Goal: Task Accomplishment & Management: Manage account settings

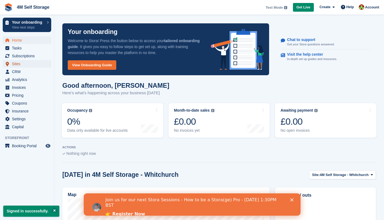
click at [20, 64] on span "Sites" at bounding box center [28, 64] width 33 height 8
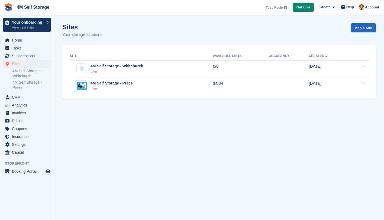
click at [125, 82] on div "4M Self Storage - Prees" at bounding box center [112, 83] width 42 height 6
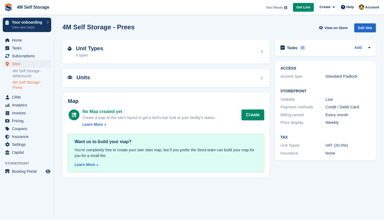
click at [135, 79] on div "Units" at bounding box center [166, 77] width 197 height 7
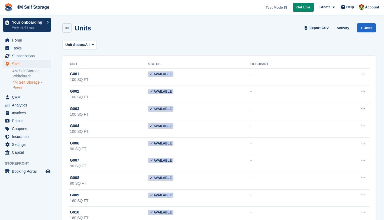
click at [131, 75] on div "G001" at bounding box center [109, 74] width 78 height 6
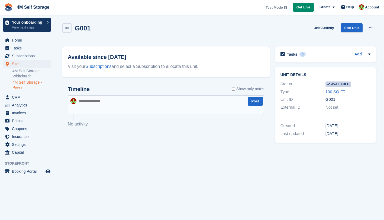
click at [69, 27] on icon at bounding box center [67, 28] width 4 height 4
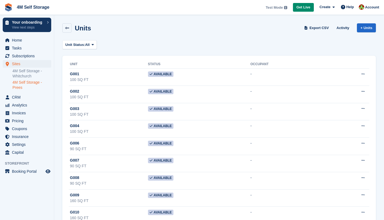
click at [65, 26] on icon at bounding box center [67, 28] width 4 height 4
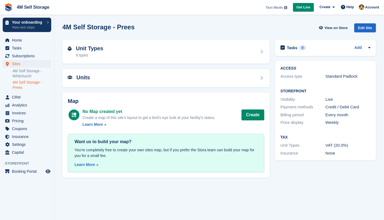
click at [106, 56] on div "Unit Types 8 types" at bounding box center [166, 51] width 197 height 13
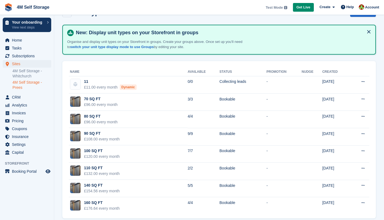
scroll to position [22, 0]
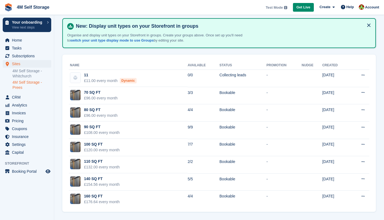
click at [29, 72] on link "4M Self Storage - Whitchurch" at bounding box center [31, 73] width 39 height 10
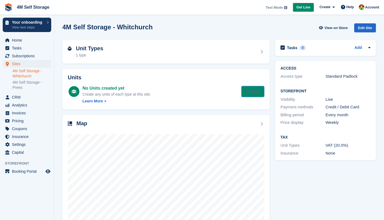
click at [247, 90] on button "Create" at bounding box center [253, 91] width 23 height 11
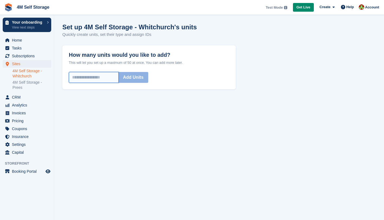
click at [110, 78] on input "How many units would you like to add?" at bounding box center [94, 77] width 50 height 11
type input "**"
click at [148, 77] on button "Add Units" at bounding box center [134, 77] width 30 height 11
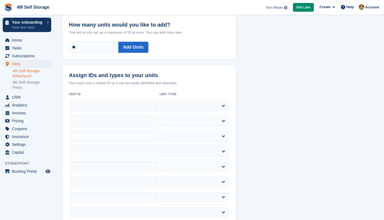
scroll to position [54, 0]
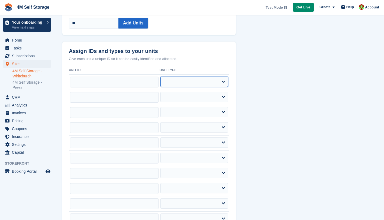
click at [208, 83] on select "**********" at bounding box center [195, 82] width 68 height 10
click at [205, 118] on td "**********" at bounding box center [195, 112] width 70 height 15
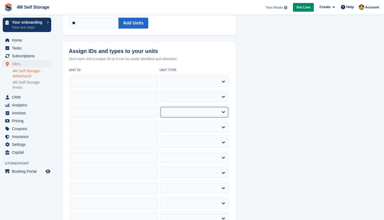
click at [202, 116] on select "**********" at bounding box center [195, 112] width 68 height 10
click at [193, 54] on h2 "Assign IDs and types to your units" at bounding box center [149, 48] width 161 height 13
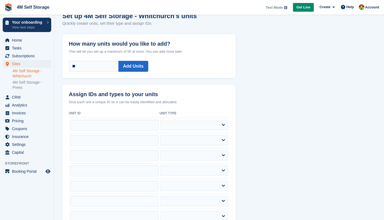
scroll to position [0, 0]
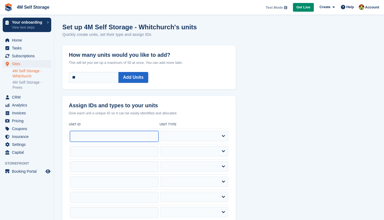
click at [87, 134] on input "text" at bounding box center [114, 136] width 89 height 11
click at [88, 133] on input "text" at bounding box center [114, 136] width 89 height 11
click at [25, 73] on link "4M Self Storage - Whitchurch" at bounding box center [31, 73] width 39 height 10
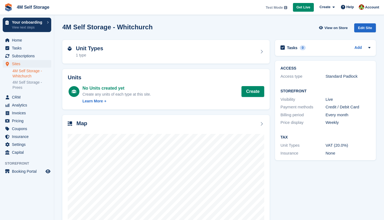
click at [94, 50] on h2 "Unit Types" at bounding box center [89, 48] width 27 height 6
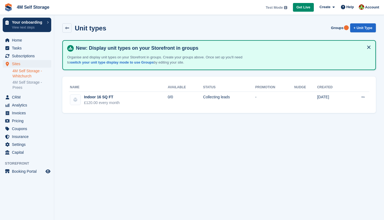
click at [364, 98] on icon at bounding box center [363, 97] width 3 height 4
click at [305, 131] on section "Unit types Groups + Unit Type New: Display unit types on your Storefront in gro…" at bounding box center [219, 110] width 330 height 220
click at [363, 28] on link "+ Unit Type" at bounding box center [364, 27] width 26 height 9
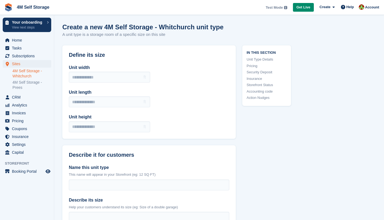
click at [268, 59] on link "Unit Type Details" at bounding box center [267, 59] width 40 height 5
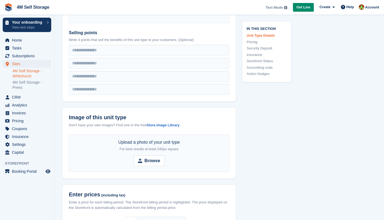
scroll to position [244, 0]
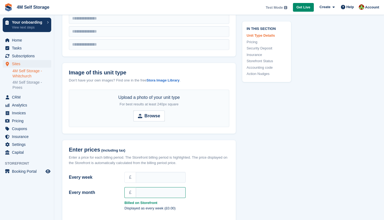
click at [163, 81] on strong "Stora Image Library" at bounding box center [163, 80] width 33 height 4
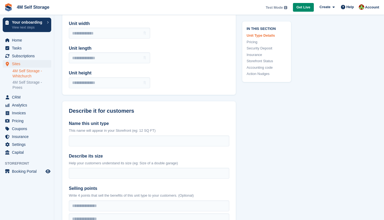
scroll to position [27, 0]
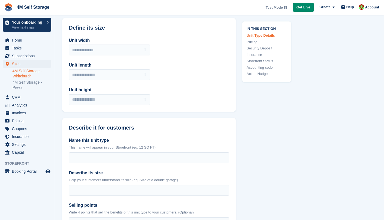
click at [49, 171] on icon "Preview store" at bounding box center [48, 171] width 5 height 4
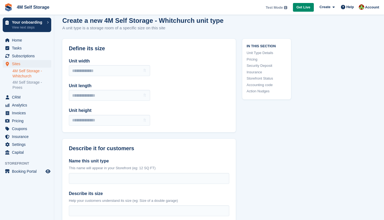
scroll to position [0, 0]
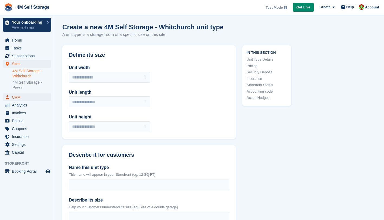
click at [24, 95] on span "CRM" at bounding box center [28, 97] width 33 height 8
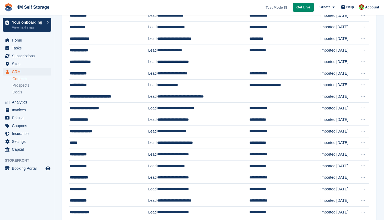
scroll to position [455, 0]
